Goal: Transaction & Acquisition: Purchase product/service

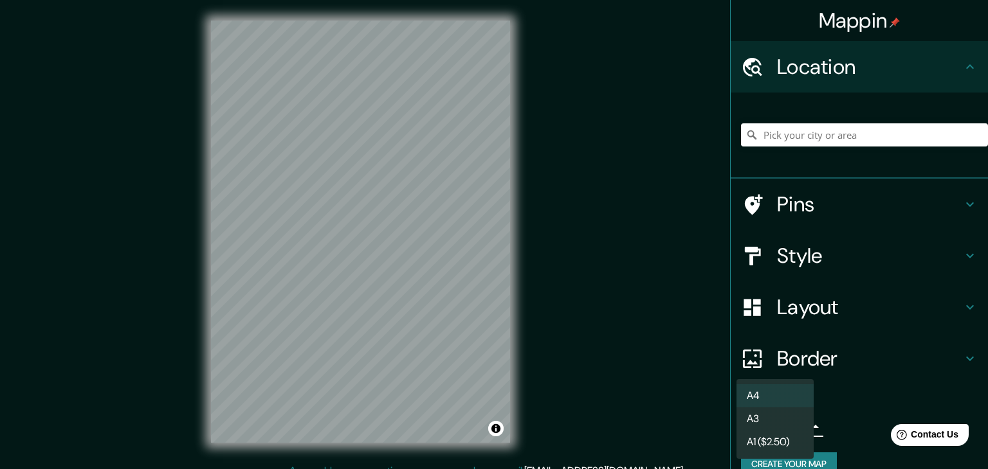
click at [792, 433] on body "Mappin Location Pins Style Layout Border Choose a border. Hint : you can make l…" at bounding box center [494, 234] width 988 height 469
click at [777, 422] on li "A3" at bounding box center [774, 419] width 77 height 23
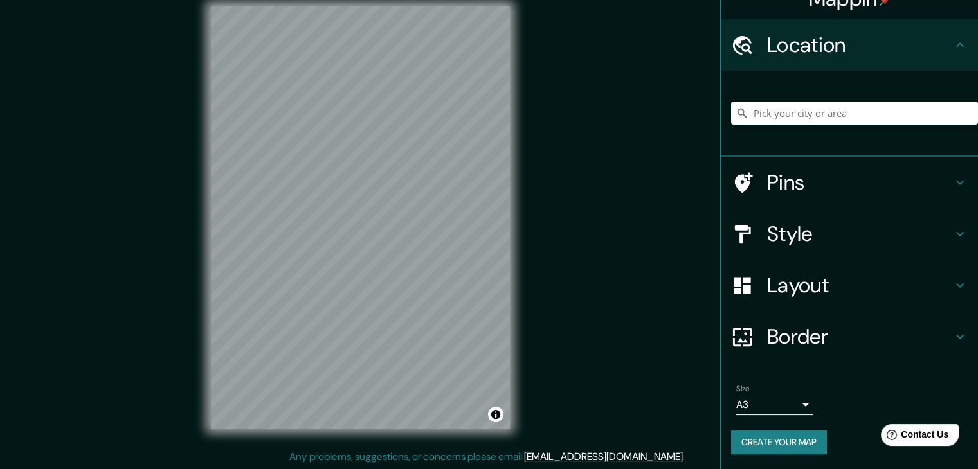
scroll to position [15, 0]
click at [785, 442] on button "Create your map" at bounding box center [779, 443] width 96 height 24
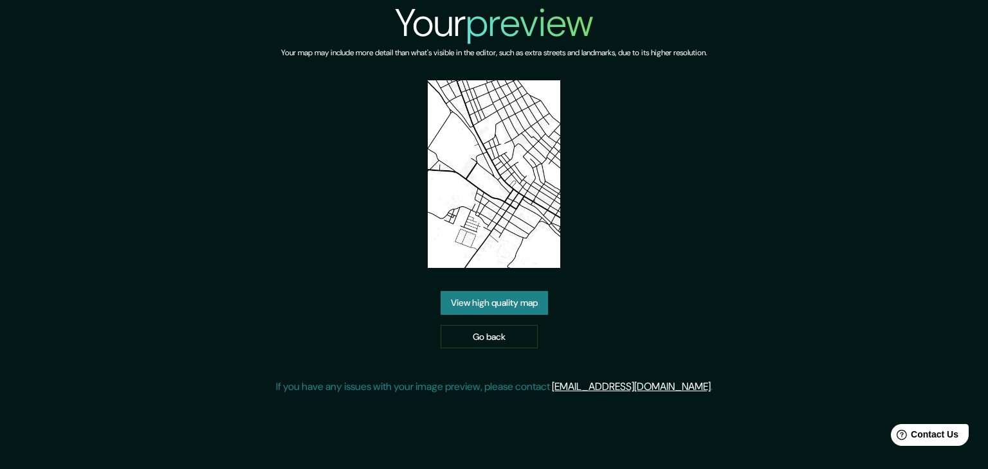
click at [516, 307] on link "View high quality map" at bounding box center [494, 303] width 107 height 24
click at [482, 338] on link "Go back" at bounding box center [489, 337] width 97 height 24
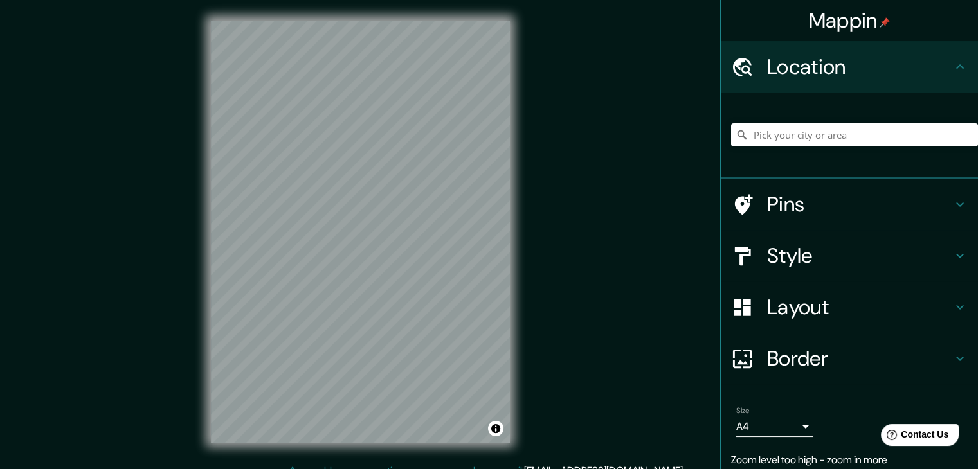
click at [543, 296] on div "Mappin Location Pins Style Layout Border Choose a border. Hint : you can make l…" at bounding box center [489, 242] width 978 height 484
